Goal: Information Seeking & Learning: Find specific page/section

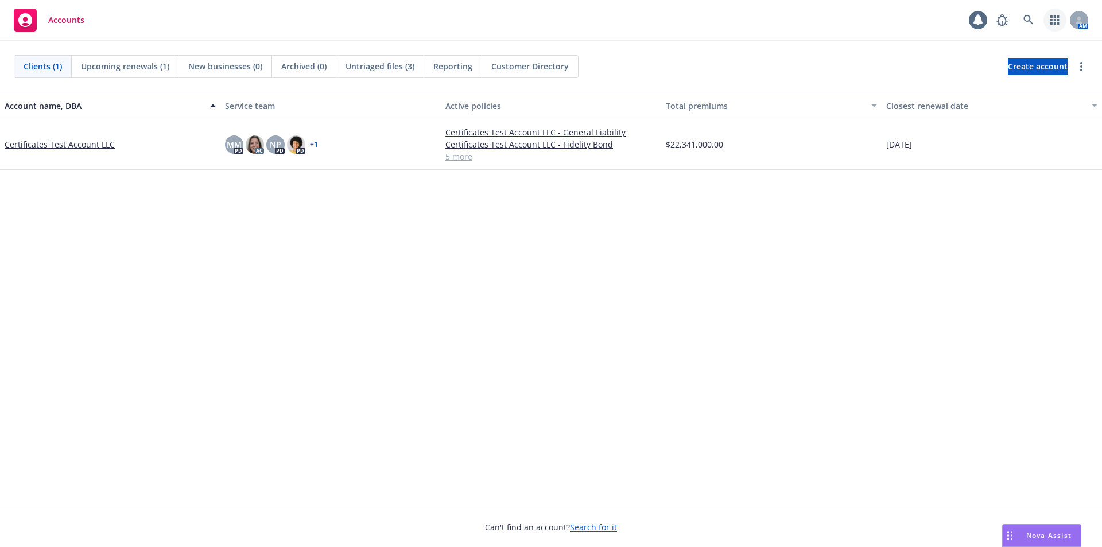
click at [1051, 22] on icon "button" at bounding box center [1054, 19] width 9 height 9
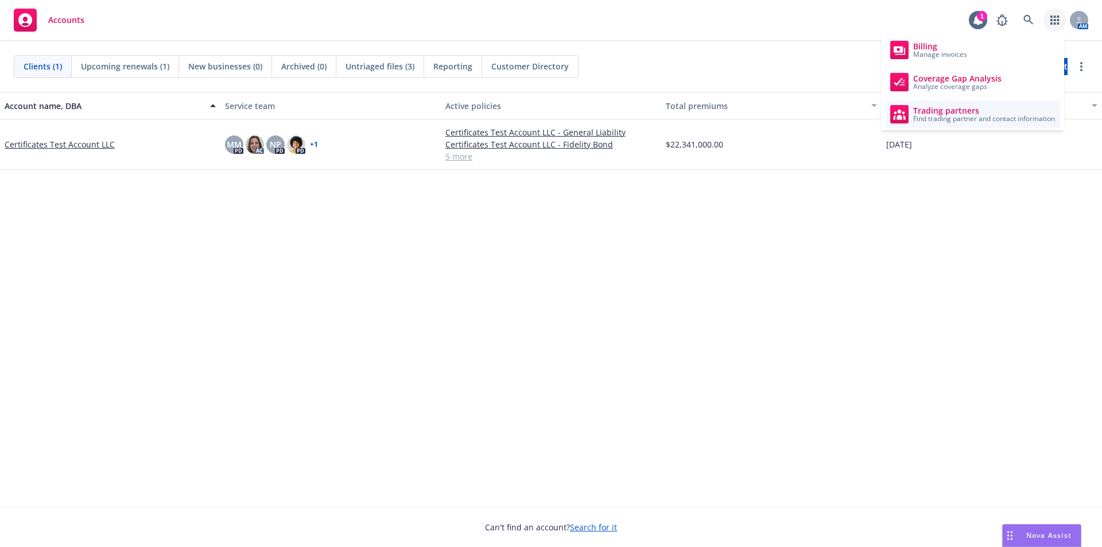
click at [1011, 112] on span "Trading partners" at bounding box center [984, 110] width 142 height 9
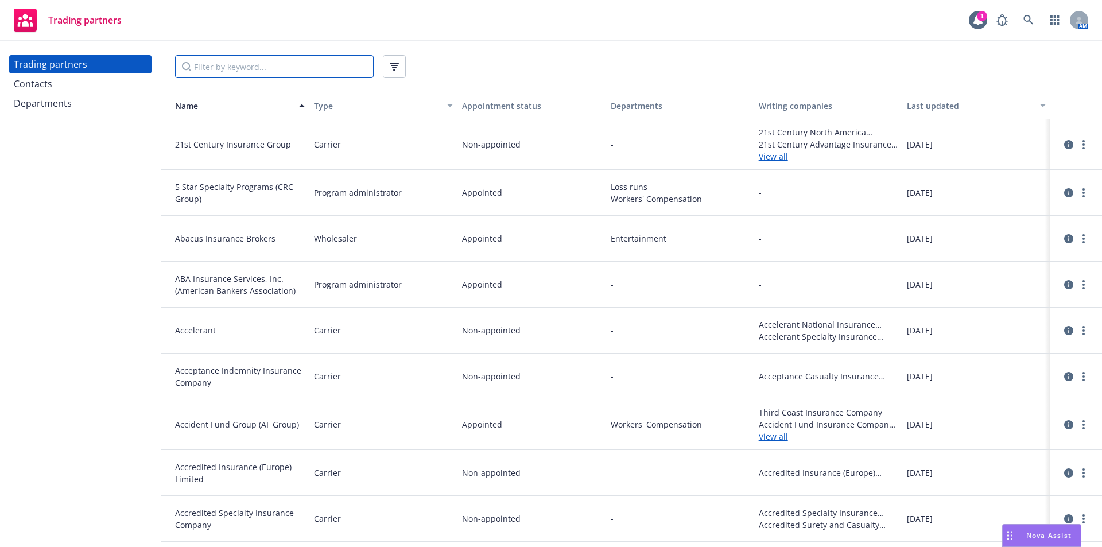
click at [235, 70] on input "Filter by keyword..." at bounding box center [274, 66] width 199 height 23
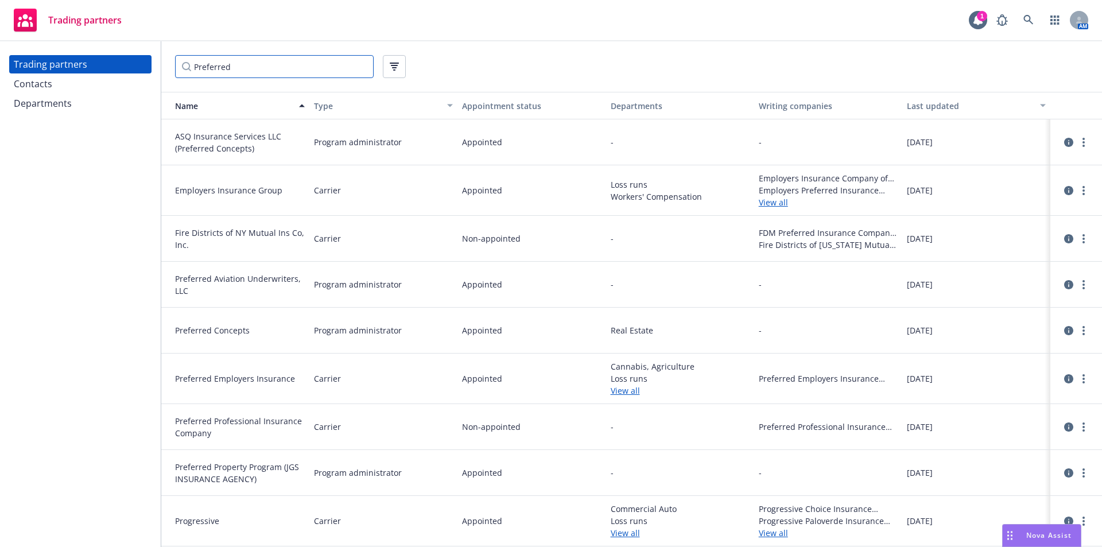
scroll to position [50, 0]
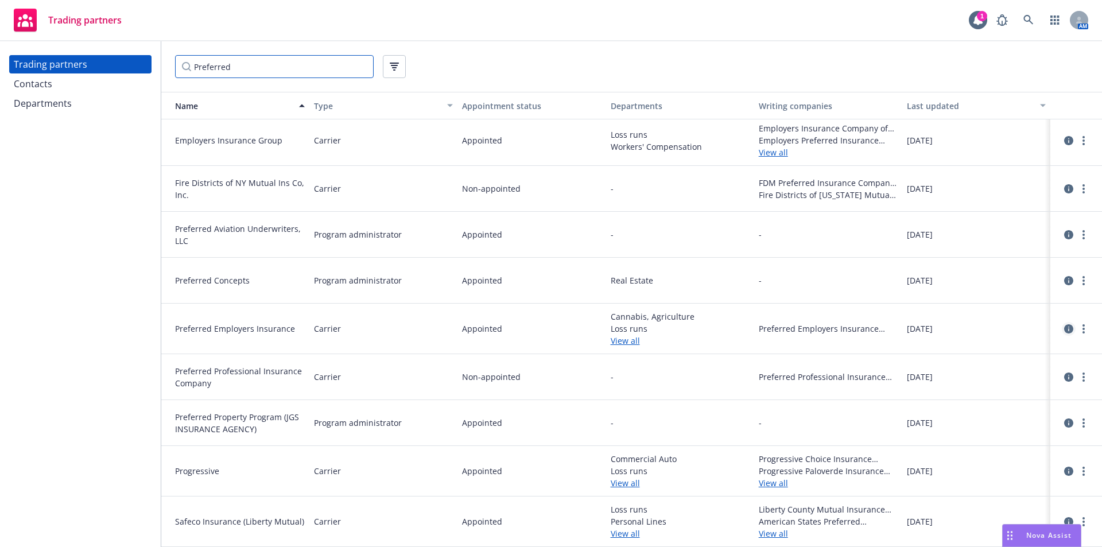
type input "Preferred"
click at [1064, 331] on icon "circleInformation" at bounding box center [1068, 328] width 9 height 9
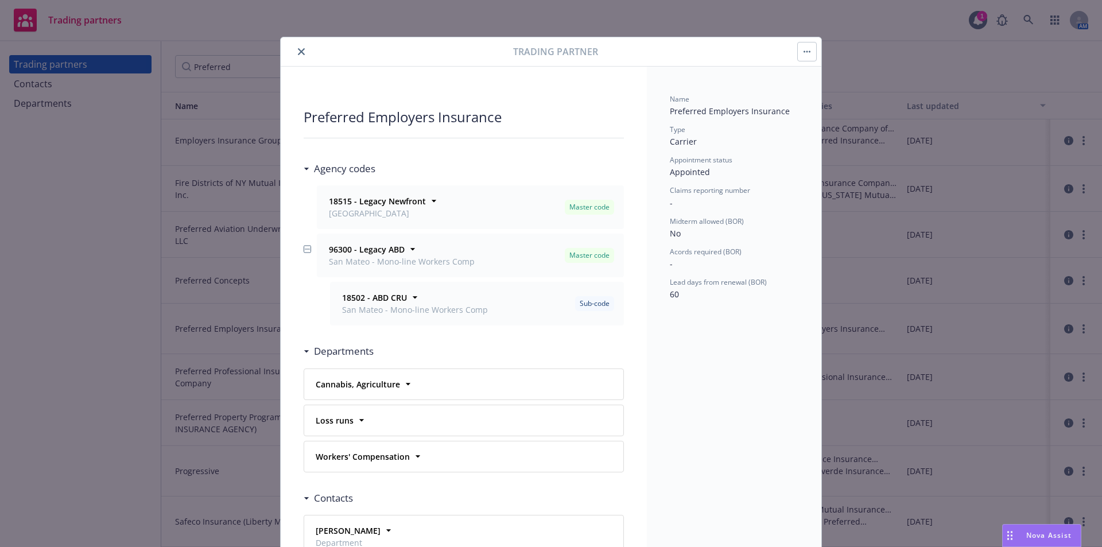
click at [298, 51] on icon "close" at bounding box center [301, 51] width 7 height 7
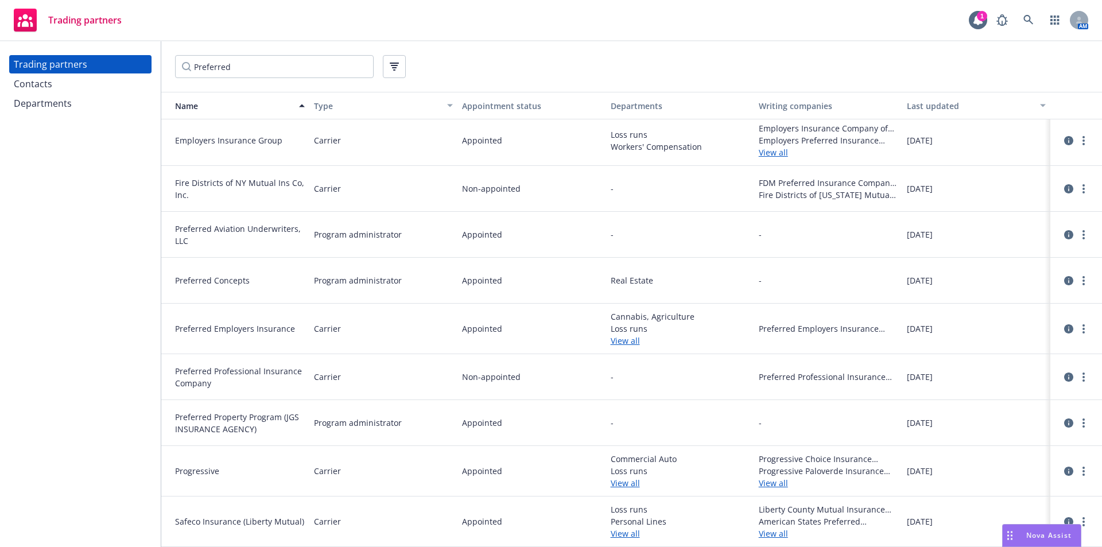
click at [107, 34] on link "Trading partners" at bounding box center [67, 20] width 117 height 32
click at [1055, 13] on link "button" at bounding box center [1054, 20] width 23 height 23
click at [947, 50] on rect at bounding box center [939, 50] width 18 height 18
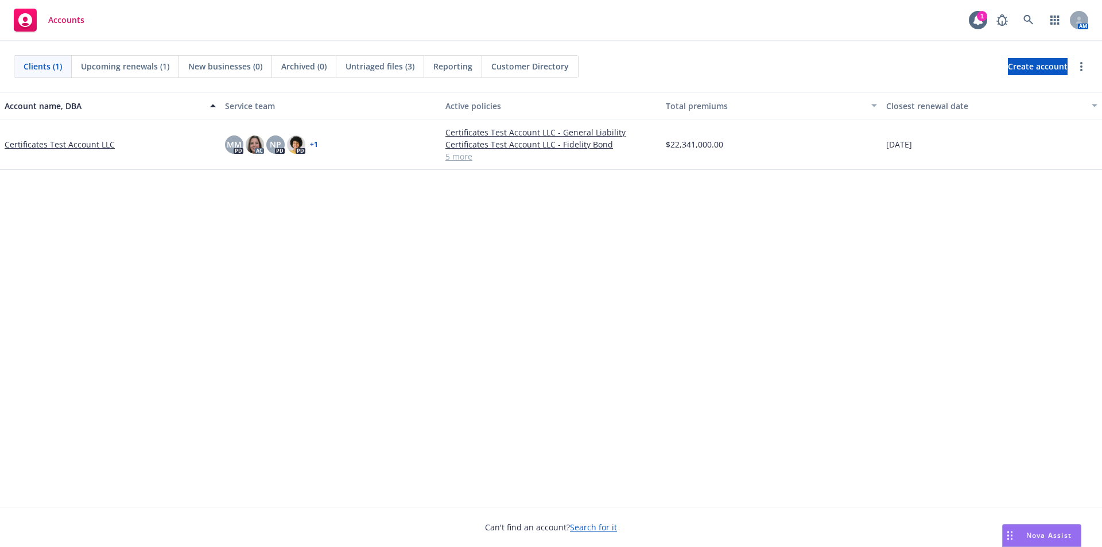
click at [491, 358] on div "Account name, DBA Service team Active policies Total premiums Closest renewal d…" at bounding box center [551, 299] width 1102 height 415
